Goal: Find specific page/section: Find specific page/section

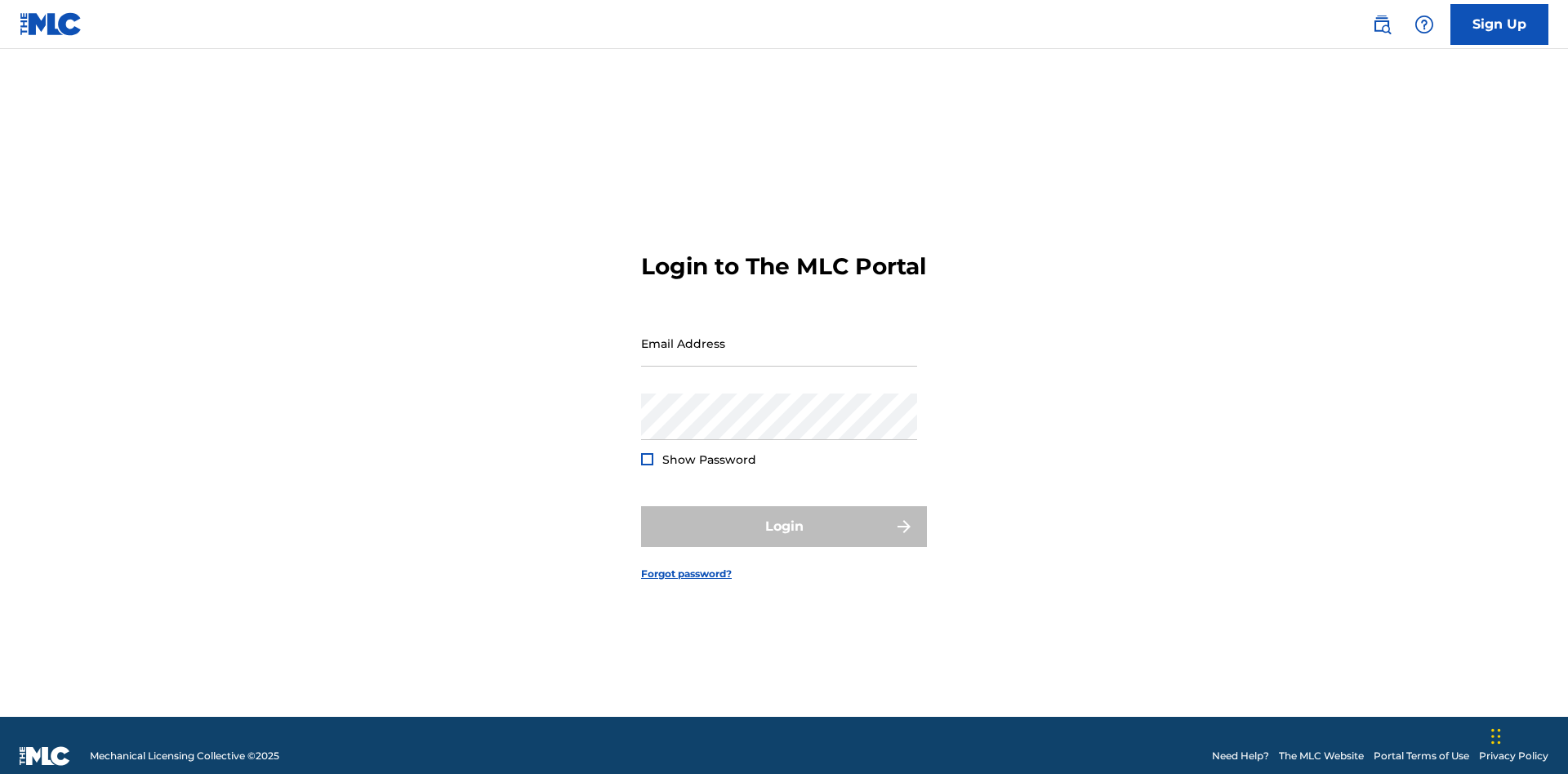
scroll to position [22, 0]
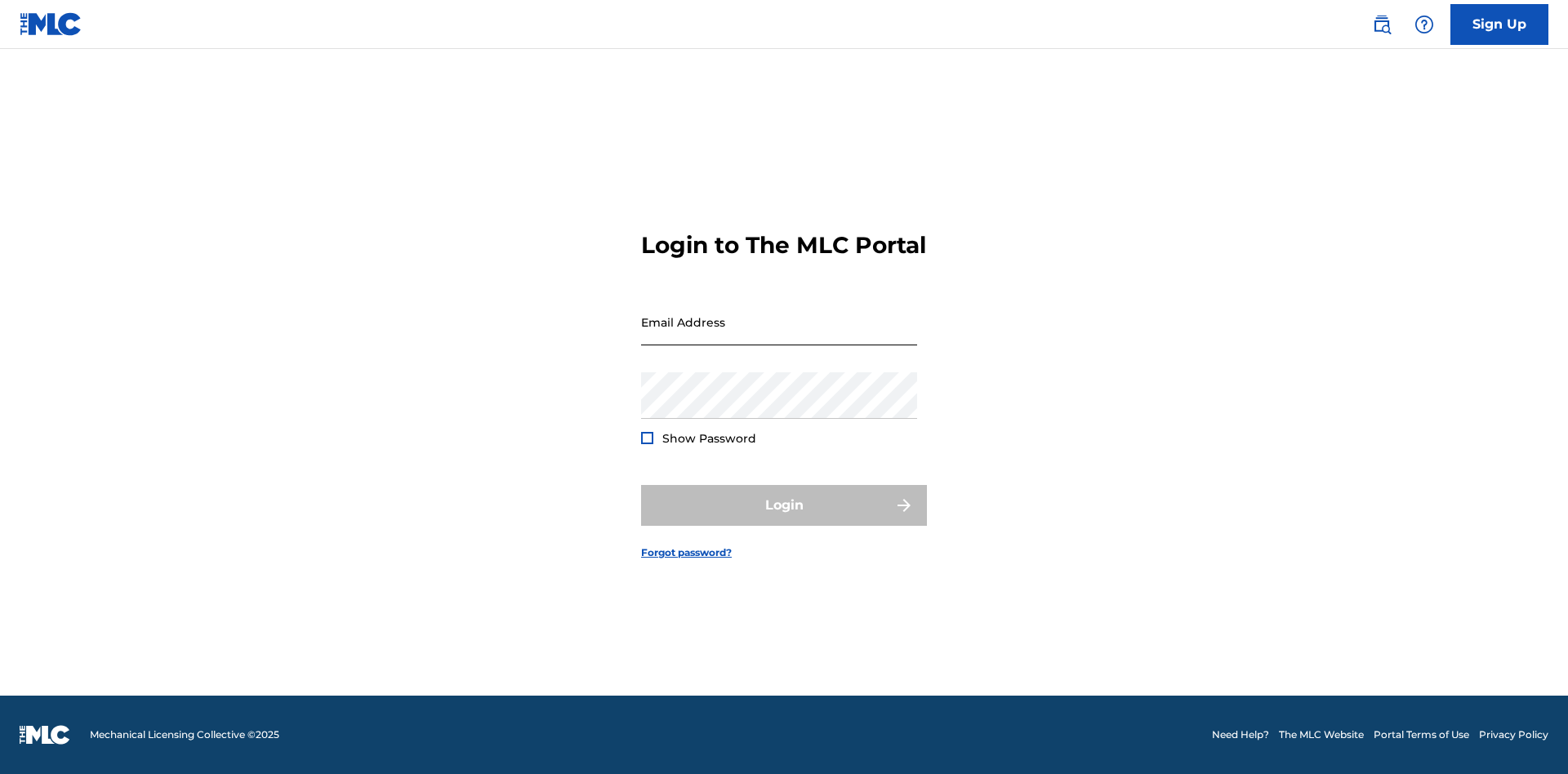
click at [780, 335] on input "Email Address" at bounding box center [779, 322] width 276 height 47
type input "Duke.McTesterson@gmail.com"
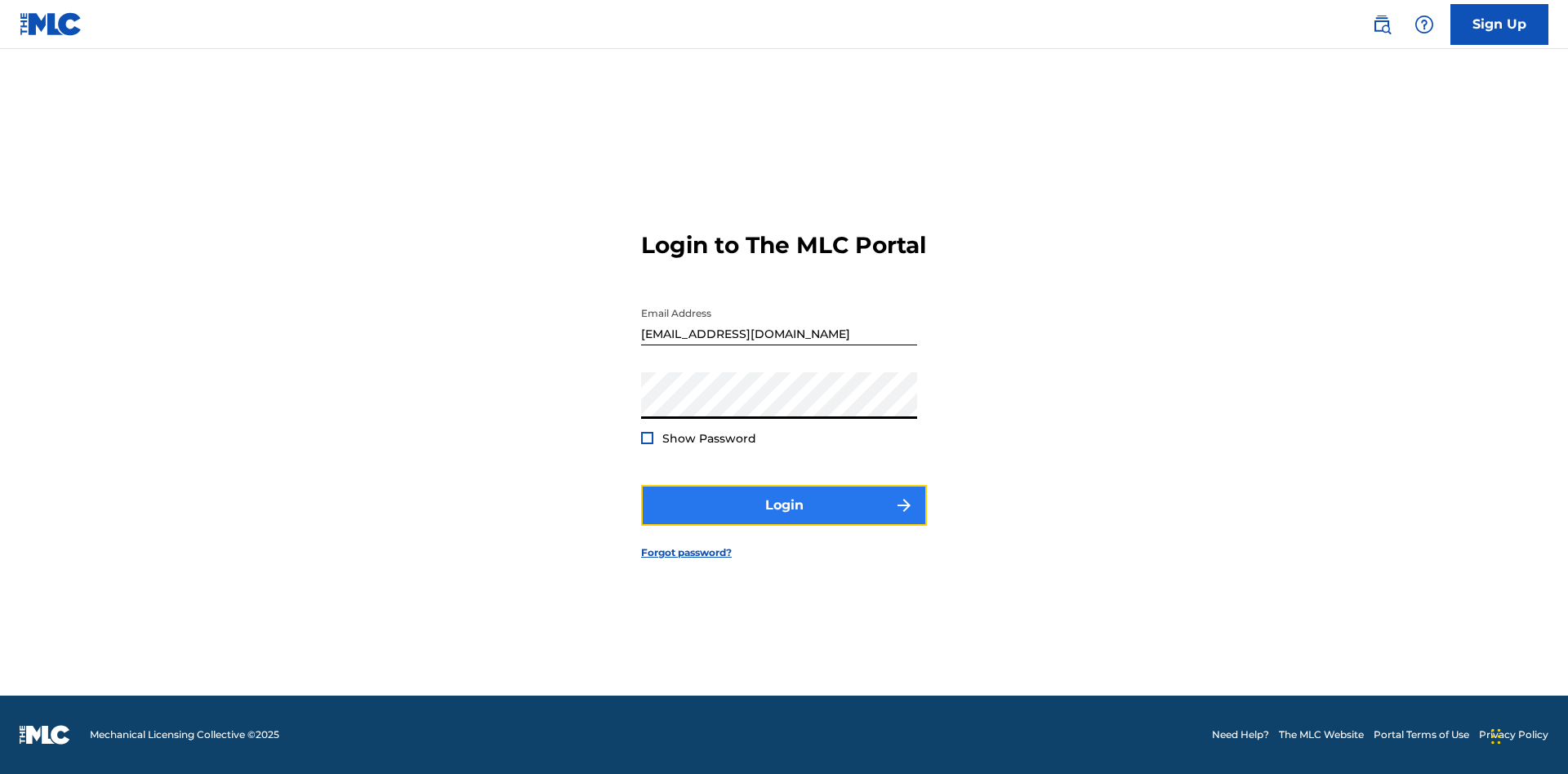
click at [784, 519] on button "Login" at bounding box center [784, 504] width 286 height 41
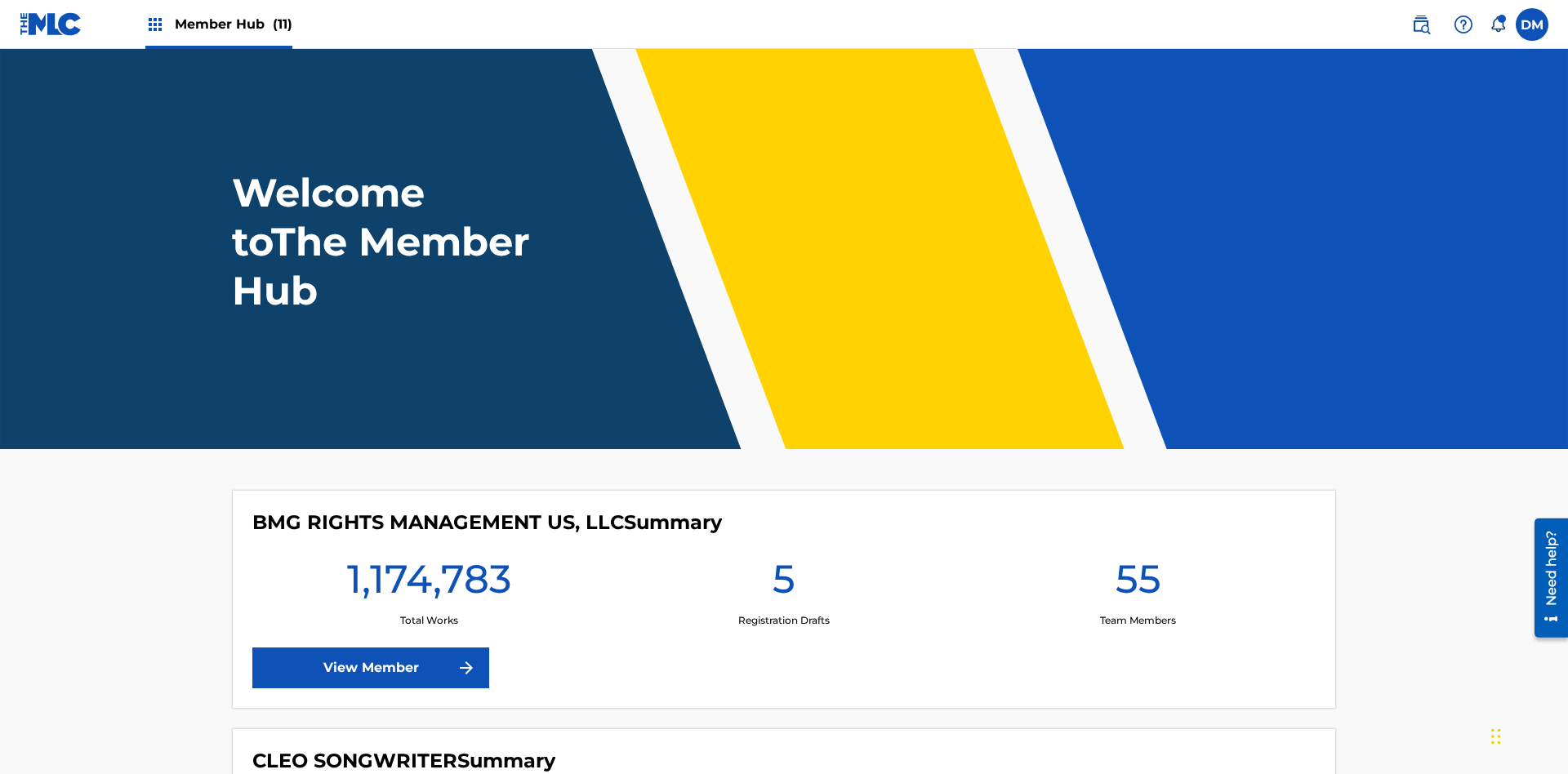
click at [233, 23] on span "Member Hub (11)" at bounding box center [233, 24] width 118 height 19
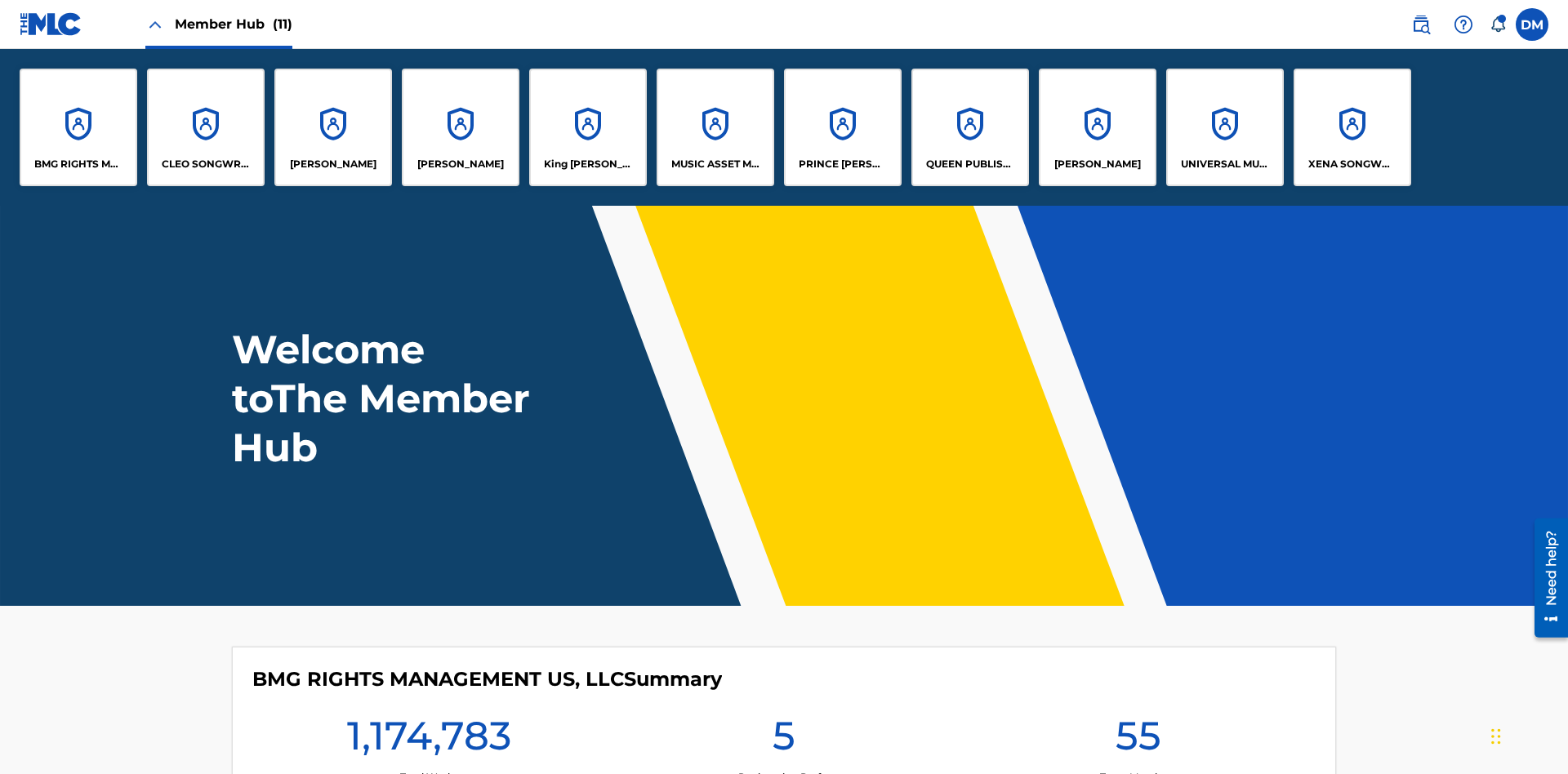
scroll to position [59, 0]
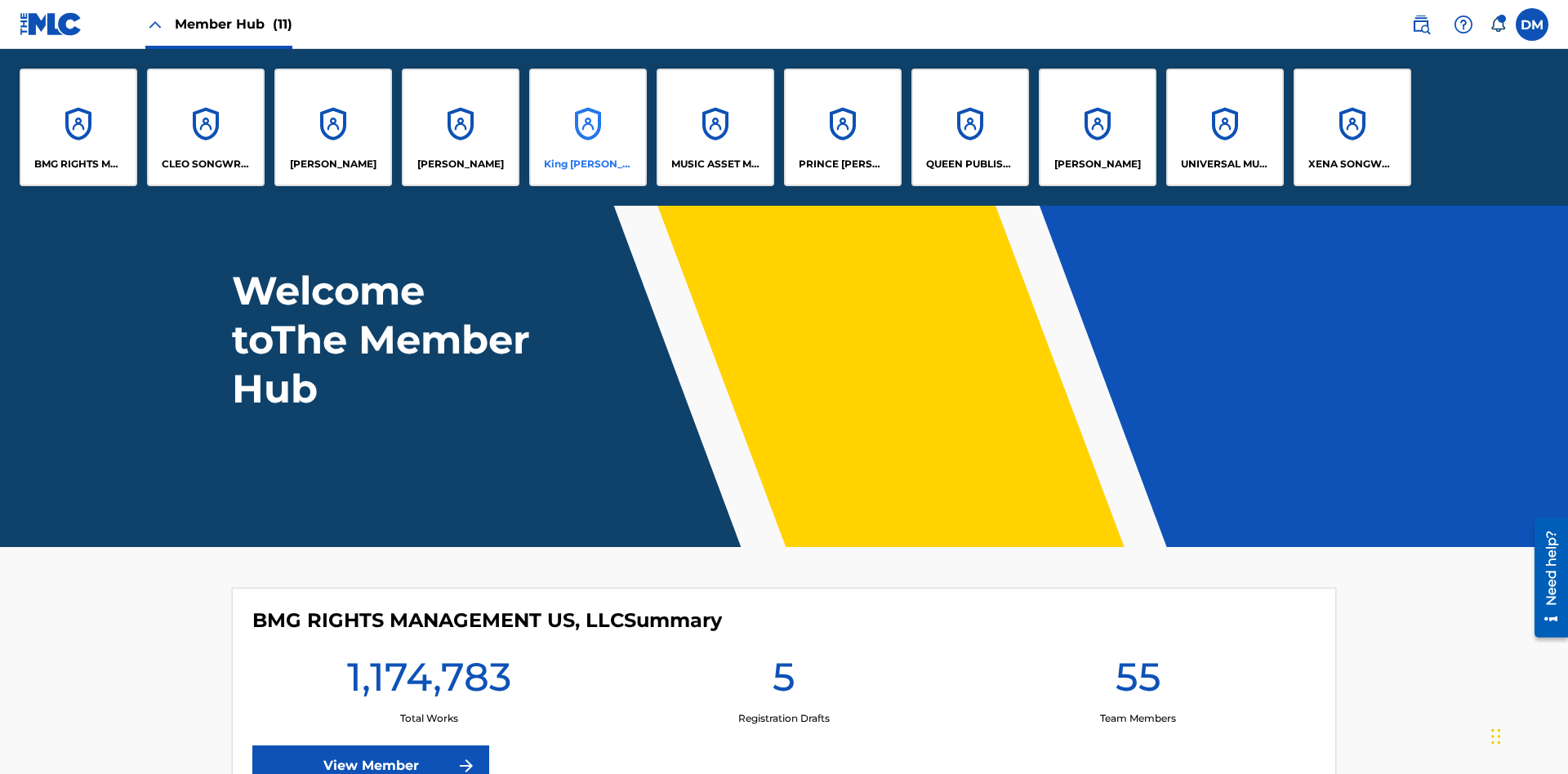
click at [587, 164] on p "King McTesterson" at bounding box center [588, 163] width 89 height 15
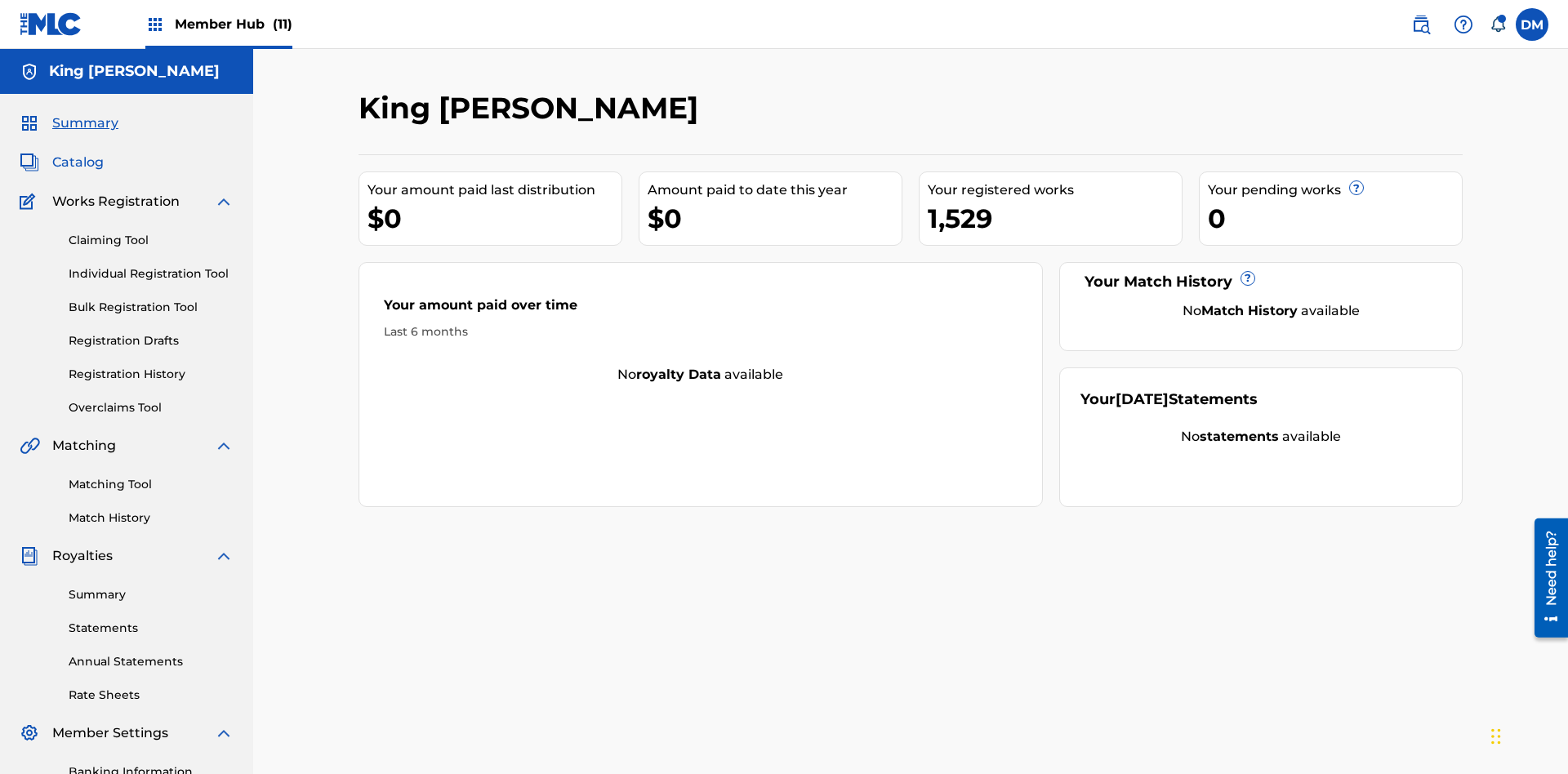
click at [78, 153] on span "Catalog" at bounding box center [78, 162] width 52 height 20
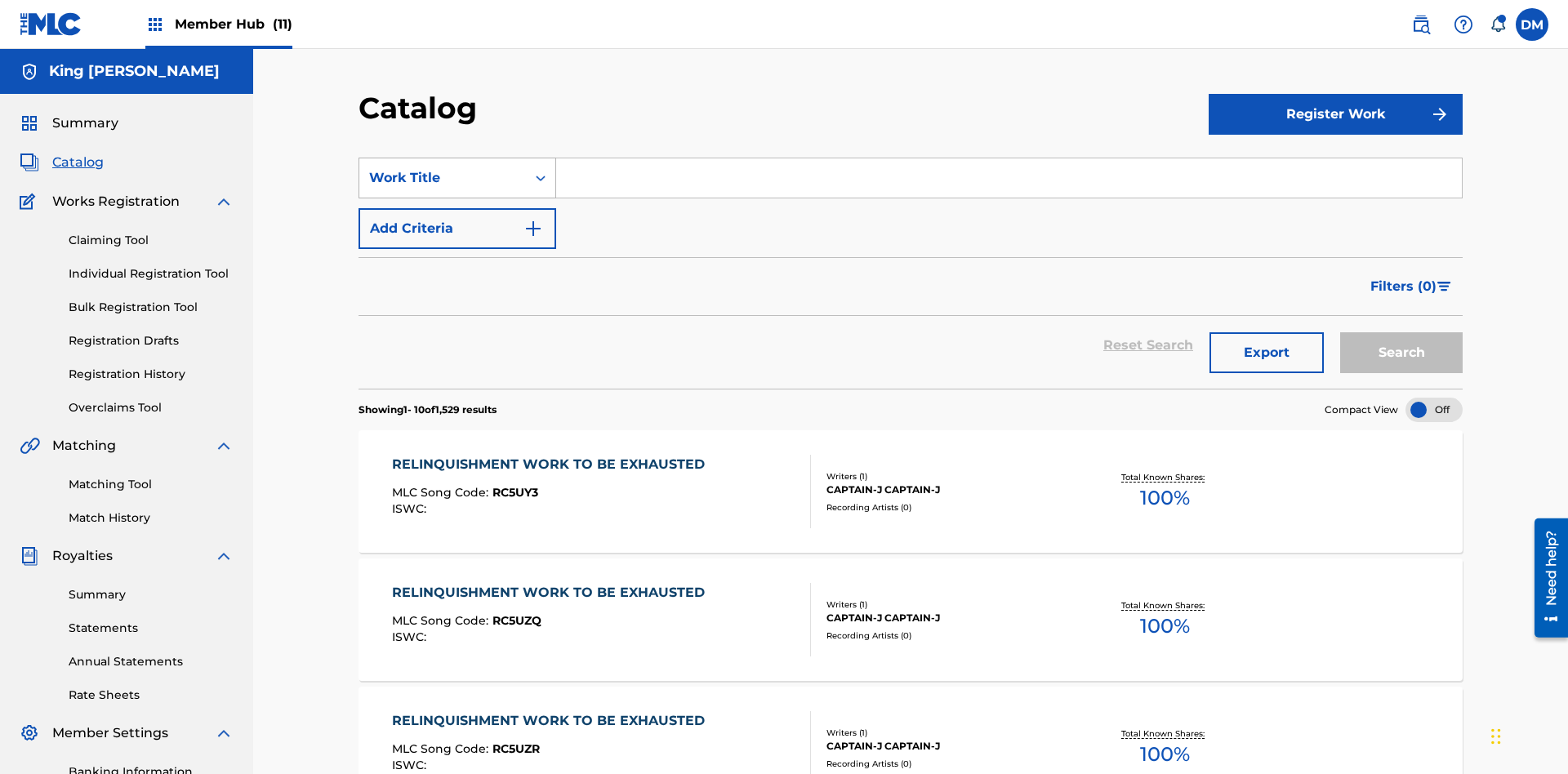
click at [443, 168] on div "Work Title" at bounding box center [443, 178] width 147 height 20
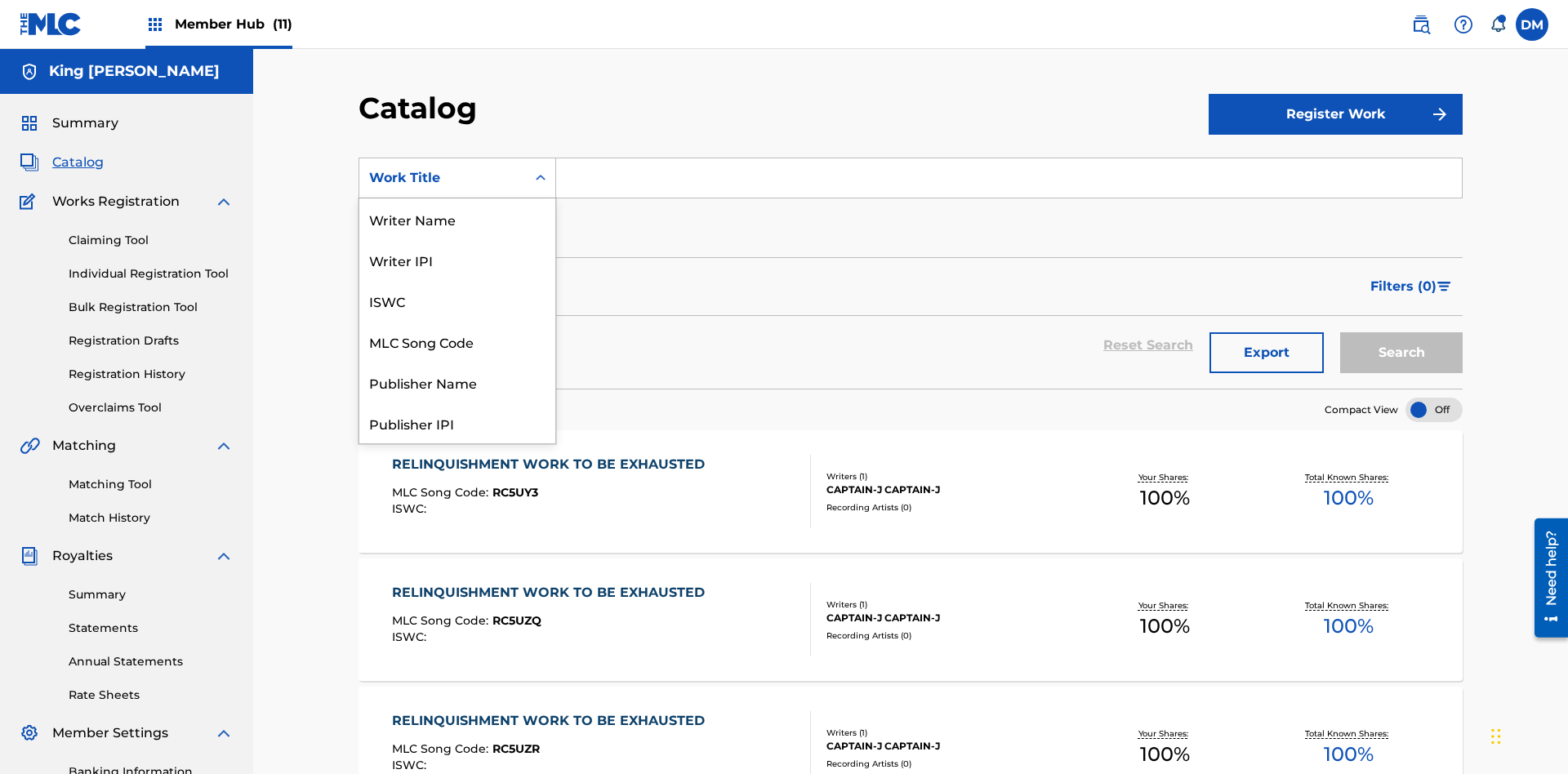
click at [457, 647] on div "Work Title" at bounding box center [457, 667] width 196 height 41
